Goal: Task Accomplishment & Management: Manage account settings

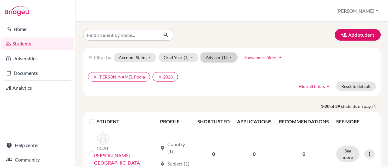
click at [218, 55] on button "Advisor (1)" at bounding box center [219, 57] width 36 height 9
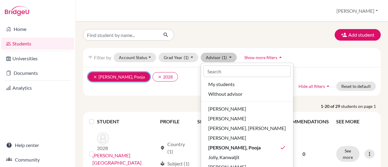
click at [93, 75] on icon "clear" at bounding box center [95, 77] width 4 height 4
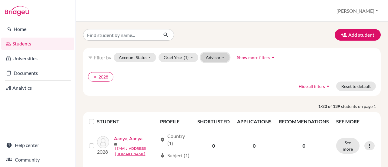
click at [206, 57] on button "Advisor" at bounding box center [215, 57] width 29 height 9
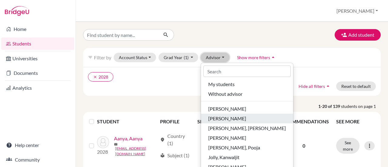
scroll to position [30, 0]
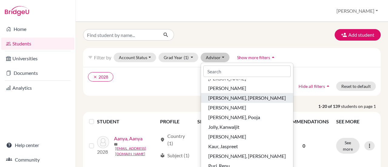
click at [211, 96] on span "[PERSON_NAME], [PERSON_NAME]" at bounding box center [247, 97] width 78 height 7
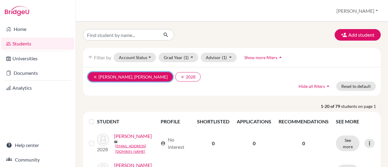
click at [93, 75] on icon "clear" at bounding box center [95, 77] width 4 height 4
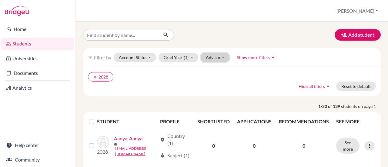
click at [205, 57] on button "Advisor" at bounding box center [215, 57] width 29 height 9
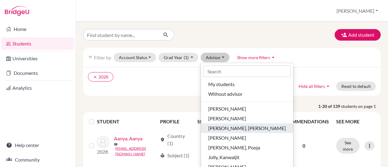
click at [208, 129] on span "[PERSON_NAME], [PERSON_NAME]" at bounding box center [247, 128] width 78 height 7
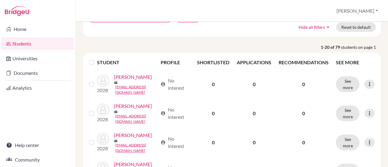
scroll to position [59, 0]
click at [96, 58] on label at bounding box center [96, 58] width 0 height 0
click at [0, 0] on input "checkbox" at bounding box center [0, 0] width 0 height 0
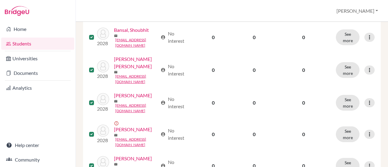
scroll to position [0, 0]
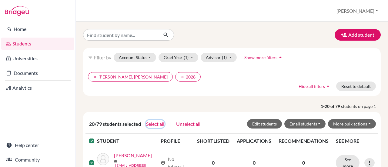
click at [146, 122] on button "Select all" at bounding box center [155, 124] width 19 height 8
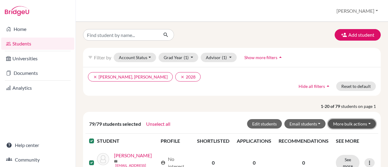
click at [354, 123] on button "More bulk actions" at bounding box center [352, 123] width 48 height 9
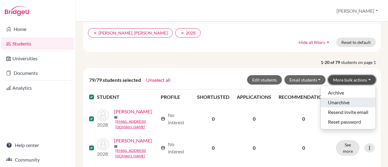
scroll to position [46, 0]
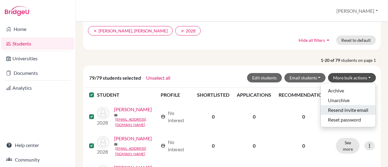
click at [341, 108] on button "Resend invite email" at bounding box center [348, 110] width 55 height 10
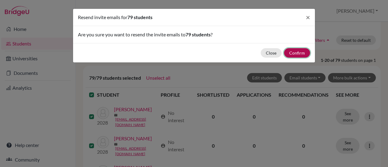
click at [299, 52] on button "Confirm" at bounding box center [297, 52] width 26 height 9
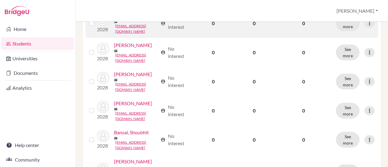
scroll to position [0, 0]
